Goal: Book appointment/travel/reservation

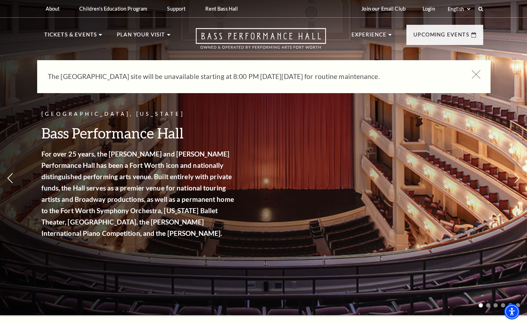
click at [477, 73] on icon at bounding box center [476, 74] width 9 height 9
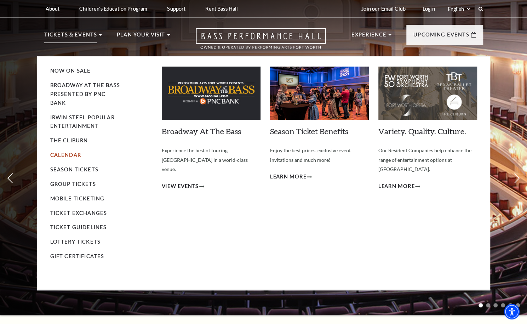
click at [65, 156] on link "Calendar" at bounding box center [65, 155] width 31 height 6
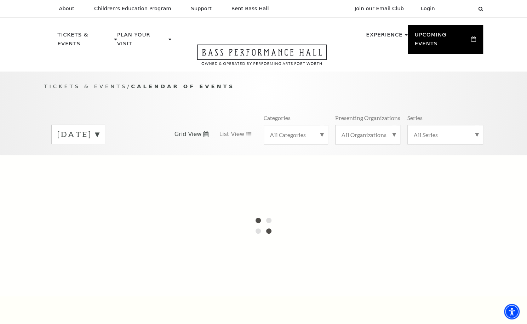
click at [99, 129] on label "[DATE]" at bounding box center [78, 134] width 42 height 11
click at [99, 142] on label "[DATE]" at bounding box center [78, 149] width 42 height 15
click at [99, 129] on label "[DATE]" at bounding box center [78, 134] width 42 height 11
click at [99, 142] on label "[DATE]" at bounding box center [78, 149] width 42 height 15
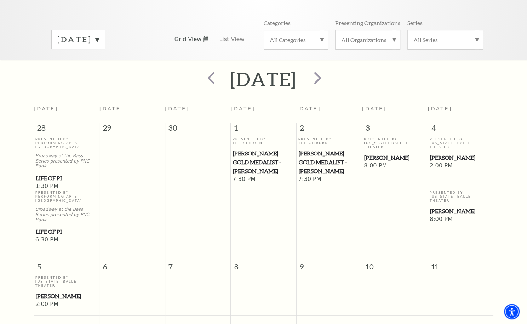
scroll to position [106, 0]
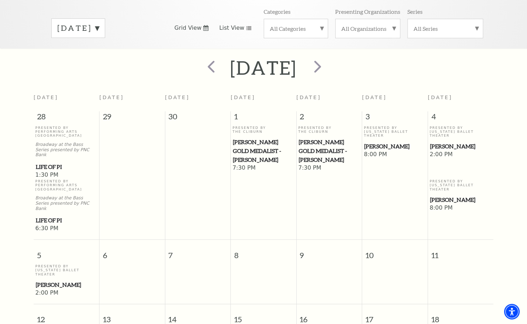
click at [227, 24] on span "List View" at bounding box center [231, 28] width 25 height 8
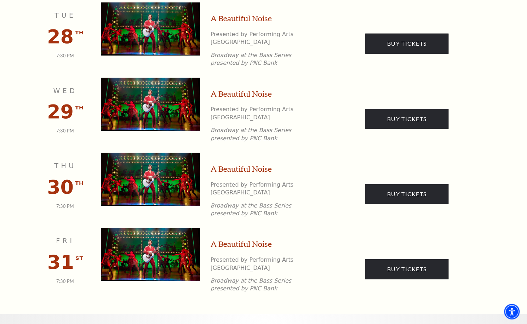
scroll to position [1169, 0]
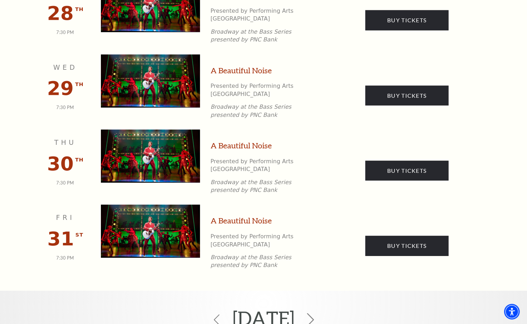
click at [317, 313] on icon at bounding box center [310, 319] width 13 height 13
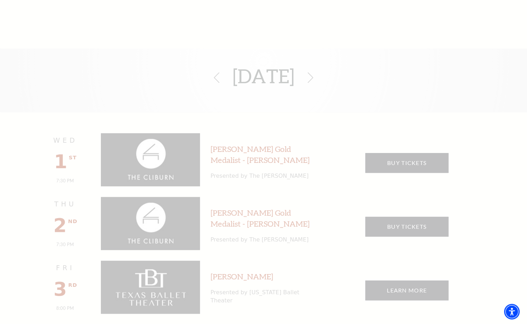
scroll to position [0, 0]
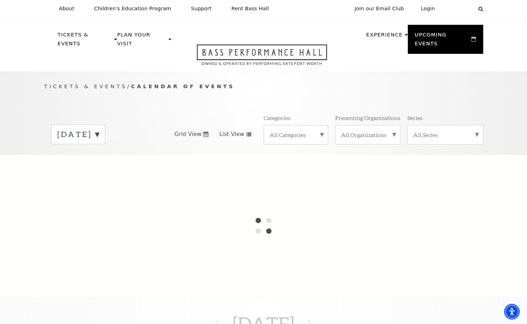
click at [99, 129] on label "[DATE]" at bounding box center [78, 134] width 42 height 11
click at [104, 155] on div at bounding box center [263, 226] width 527 height 142
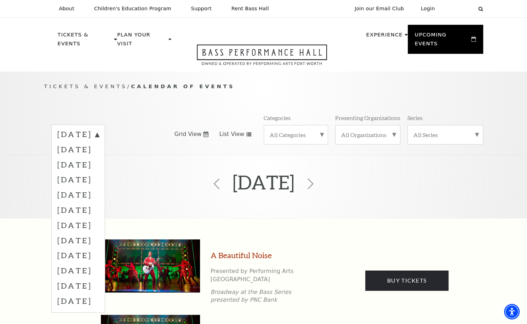
scroll to position [62, 0]
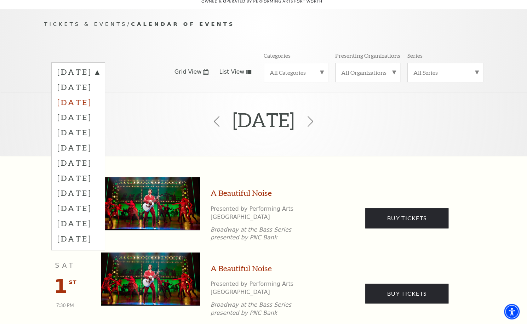
click at [96, 95] on label "[DATE]" at bounding box center [78, 102] width 42 height 15
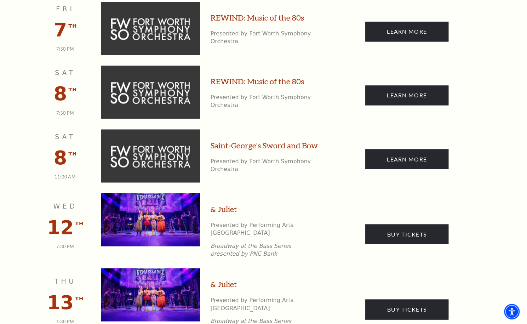
scroll to position [700, 0]
